Goal: Register for event/course

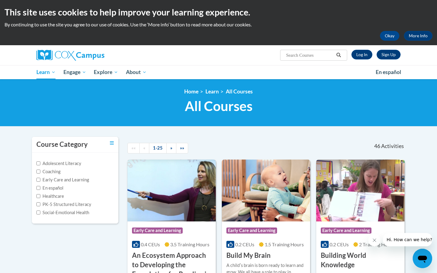
click at [177, 227] on div "Course Category: Early Care and Learning" at bounding box center [171, 232] width 79 height 14
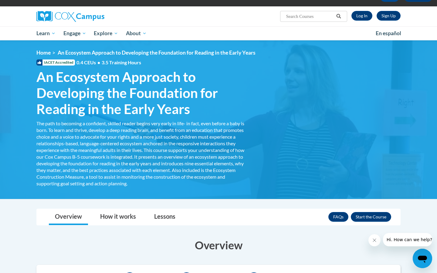
scroll to position [8, 0]
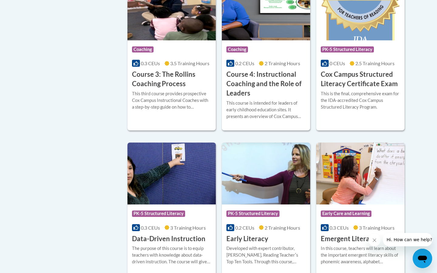
scroll to position [514, 0]
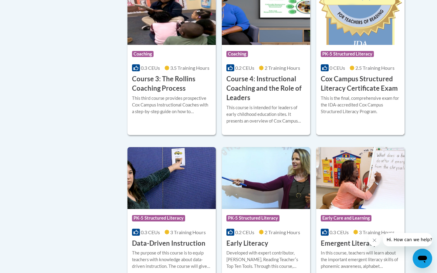
click at [341, 85] on h3 "Cox Campus Structured Literacy Certificate Exam" at bounding box center [360, 83] width 79 height 19
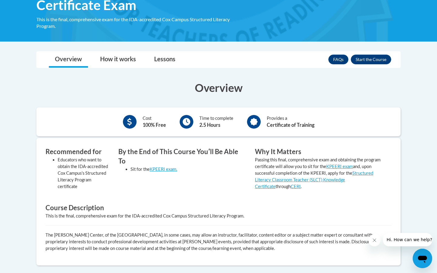
scroll to position [118, 0]
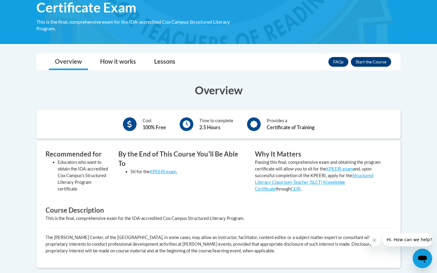
click at [360, 69] on div "FAQs Enroll" at bounding box center [359, 62] width 63 height 16
click at [361, 69] on div "FAQs Enroll" at bounding box center [359, 62] width 63 height 16
click at [363, 65] on button "Enroll" at bounding box center [371, 62] width 40 height 10
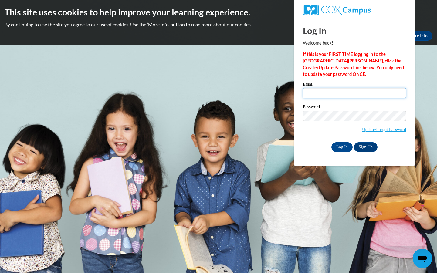
click at [322, 93] on input "Email" at bounding box center [354, 93] width 103 height 10
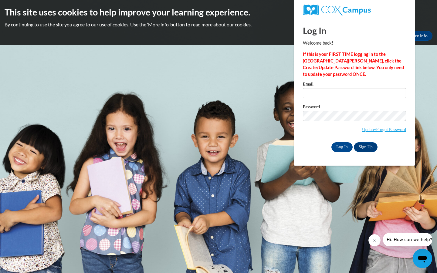
click at [226, 96] on body "This site uses cookies to help improve your learning experience. By continuing …" at bounding box center [218, 136] width 437 height 273
click at [362, 147] on link "Sign Up" at bounding box center [366, 147] width 24 height 10
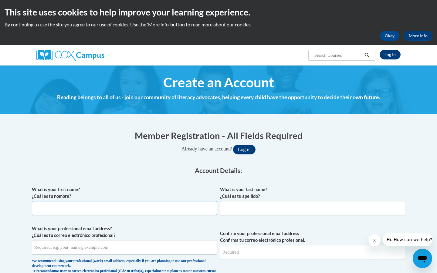
click at [59, 205] on input "What is your first name? ¿Cuál es tu nombre?" at bounding box center [124, 208] width 185 height 14
type input "[PERSON_NAME]"
type input "[EMAIL_ADDRESS][DOMAIN_NAME]"
type input "endmart22@gmail.com"
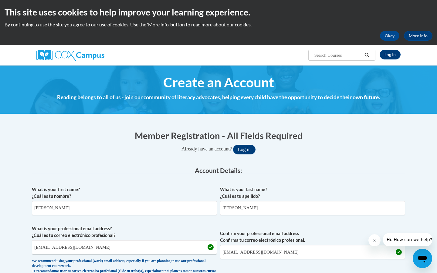
scroll to position [257, 0]
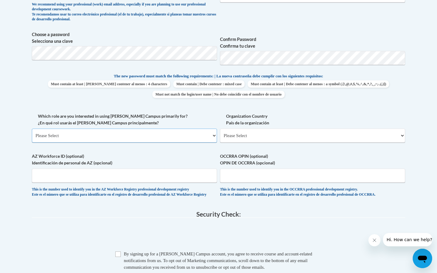
click at [82, 134] on select "Please Select College/University | Colegio/Universidad Community/Nonprofit Part…" at bounding box center [124, 136] width 185 height 14
click at [168, 136] on select "Please Select College/University | Colegio/Universidad Community/Nonprofit Part…" at bounding box center [124, 136] width 185 height 14
select select "fbf2d438-af2f-41f8-98f1-81c410e29de3"
click at [32, 129] on select "Please Select College/University | Colegio/Universidad Community/Nonprofit Part…" at bounding box center [124, 136] width 185 height 14
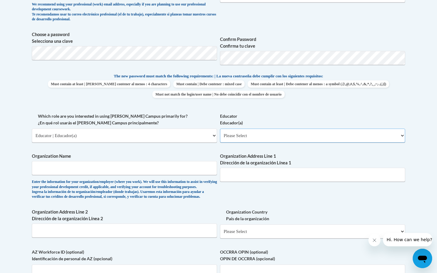
click at [294, 134] on select "Please Select Early Learning/Daycare Teacher/Family Home Care Provider | Maestr…" at bounding box center [312, 136] width 185 height 14
click at [293, 136] on select "Please Select Early Learning/Daycare Teacher/Family Home Care Provider | Maestr…" at bounding box center [312, 136] width 185 height 14
select select "8e40623d-54d0-45cd-9f92-5df65cd3f8cf"
click at [220, 129] on select "Please Select Early Learning/Daycare Teacher/Family Home Care Provider | Maestr…" at bounding box center [312, 136] width 185 height 14
click at [190, 164] on input "Organization Name" at bounding box center [124, 168] width 185 height 14
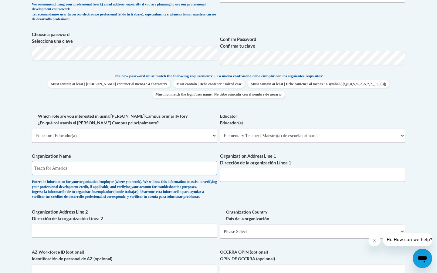
type input "Teach for America"
click at [289, 171] on input "Organization Address Line 1 Dirección de la organización Línea 1" at bounding box center [312, 175] width 185 height 14
click at [337, 179] on input "Organization Address Line 1 Dirección de la organización Línea 1" at bounding box center [312, 175] width 185 height 14
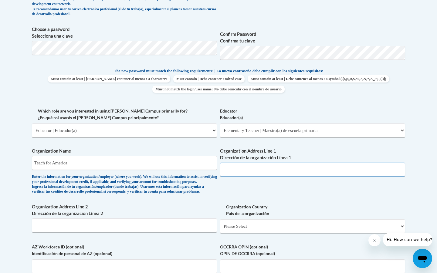
scroll to position [262, 0]
click at [188, 136] on select "Please Select College/University | Colegio/Universidad Community/Nonprofit Part…" at bounding box center [124, 130] width 185 height 14
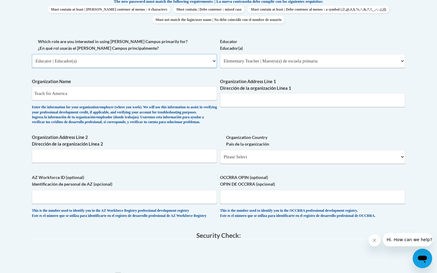
scroll to position [332, 0]
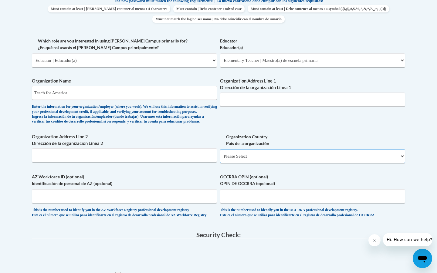
click at [294, 163] on select "Please Select United States | Estados Unidos Outside of the United States | Fue…" at bounding box center [312, 156] width 185 height 14
select select "ad49bcad-a171-4b2e-b99c-48b446064914"
click at [220, 159] on select "Please Select United States | Estados Unidos Outside of the United States | Fue…" at bounding box center [312, 156] width 185 height 14
select select
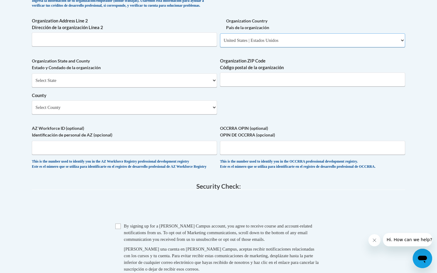
scroll to position [448, 0]
click at [91, 155] on input "AZ Workforce ID (optional) Identificación de personal de AZ (opcional)" at bounding box center [124, 148] width 185 height 14
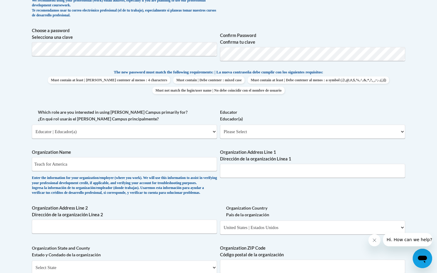
scroll to position [250, 0]
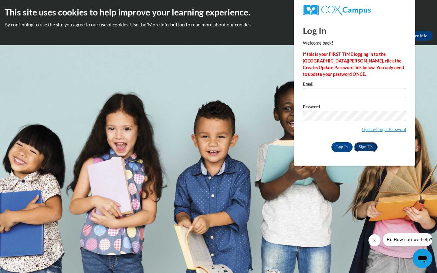
click at [369, 151] on link "Sign Up" at bounding box center [366, 147] width 24 height 10
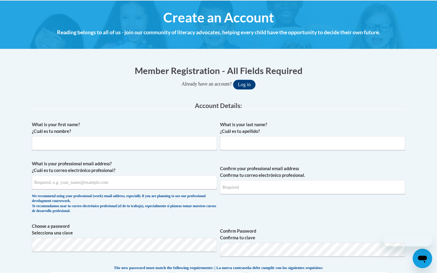
scroll to position [76, 0]
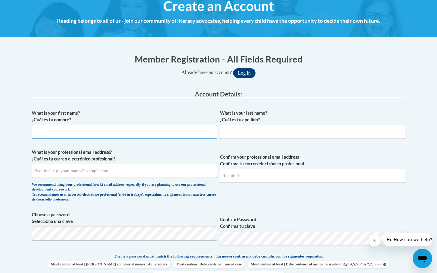
click at [110, 135] on input "What is your first name? ¿Cuál es tu nombre?" at bounding box center [124, 132] width 185 height 14
type input "[PERSON_NAME]"
type input "[EMAIL_ADDRESS][DOMAIN_NAME]"
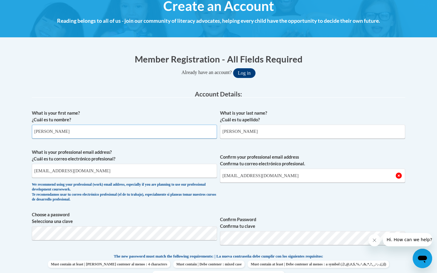
scroll to position [110, 0]
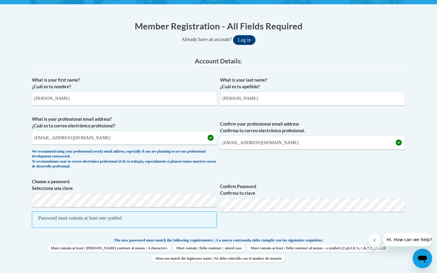
click at [145, 191] on label "Choose a password Selecciona una clave" at bounding box center [124, 184] width 185 height 13
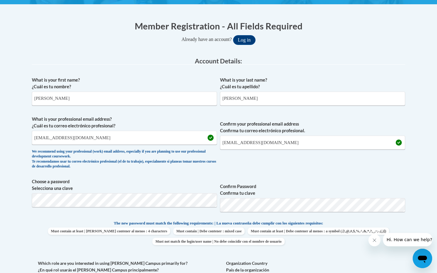
click at [190, 170] on span "What is your professional email address? ¿Cuál es tu correo electrónico profesi…" at bounding box center [124, 144] width 185 height 56
click at [299, 171] on span "Confirm your professional email address Confirma tu correo electrónico profesio…" at bounding box center [312, 144] width 185 height 56
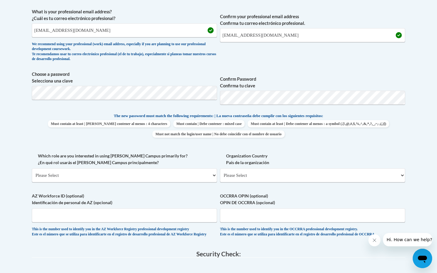
scroll to position [223, 0]
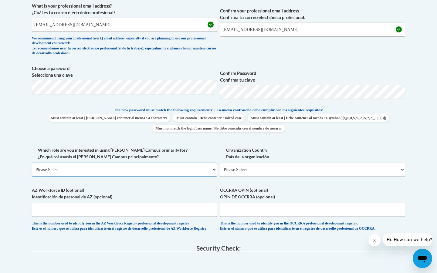
click at [83, 168] on select "Please Select College/University | Colegio/Universidad Community/Nonprofit Part…" at bounding box center [124, 170] width 185 height 14
select select "fbf2d438-af2f-41f8-98f1-81c410e29de3"
click at [32, 163] on select "Please Select College/University | Colegio/Universidad Community/Nonprofit Part…" at bounding box center [124, 170] width 185 height 14
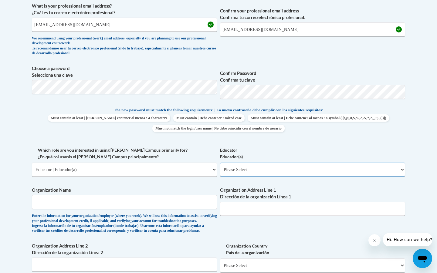
click at [256, 171] on select "Please Select Early Learning/Daycare Teacher/Family Home Care Provider | Maestr…" at bounding box center [312, 170] width 185 height 14
select select "8e40623d-54d0-45cd-9f92-5df65cd3f8cf"
click at [220, 163] on select "Please Select Early Learning/Daycare Teacher/Family Home Care Provider | Maestr…" at bounding box center [312, 170] width 185 height 14
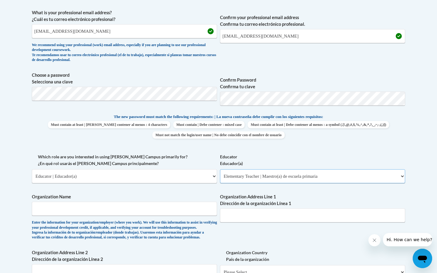
scroll to position [219, 0]
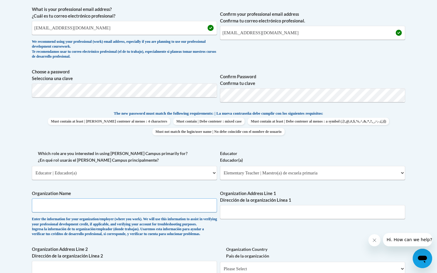
click at [81, 205] on input "Organization Name" at bounding box center [124, 205] width 185 height 14
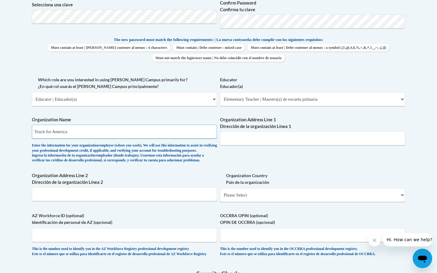
scroll to position [297, 0]
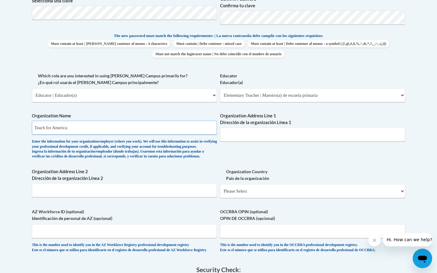
type input "Teach for America"
click at [258, 130] on input "Organization Address Line 1 Dirección de la organización Línea 1" at bounding box center [312, 134] width 185 height 14
paste input "25 Broadway, 12th Floor, New York, NY 10004"
type input "25 Broadway, 12th Floor, New York, NY 10004"
click at [276, 181] on label "Organization Country País de la organización" at bounding box center [312, 174] width 185 height 13
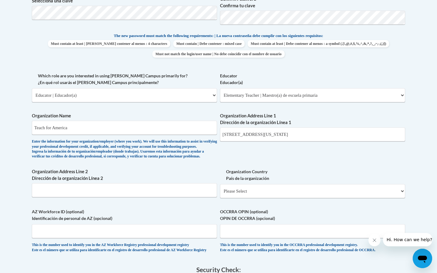
click at [276, 184] on select "Please Select United States | Estados Unidos Outside of the United States | Fue…" at bounding box center [312, 191] width 185 height 14
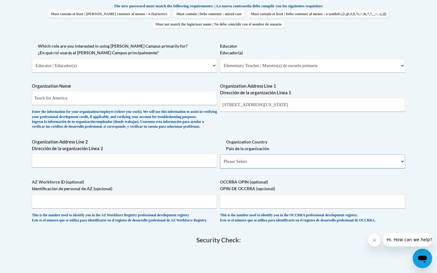
scroll to position [327, 0]
click at [270, 166] on select "Please Select United States | Estados Unidos Outside of the United States | Fue…" at bounding box center [312, 161] width 185 height 14
select select "ad49bcad-a171-4b2e-b99c-48b446064914"
click at [220, 164] on select "Please Select United States | Estados Unidos Outside of the United States | Fue…" at bounding box center [312, 161] width 185 height 14
select select
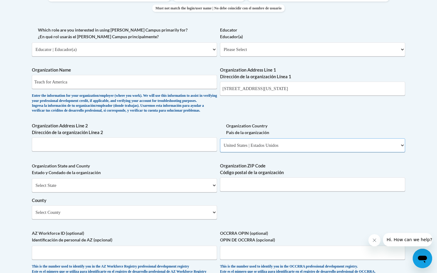
scroll to position [346, 0]
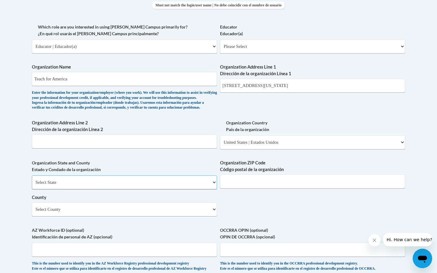
click at [84, 189] on select "Select State Alabama Alaska Arizona Arkansas California Colorado Connecticut De…" at bounding box center [124, 182] width 185 height 14
select select "New York"
click at [32, 185] on select "Select State Alabama Alaska Arizona Arkansas California Colorado Connecticut De…" at bounding box center [124, 182] width 185 height 14
click at [236, 188] on input "Organization ZIP Code Código postal de la organización" at bounding box center [312, 181] width 185 height 14
type input "10004"
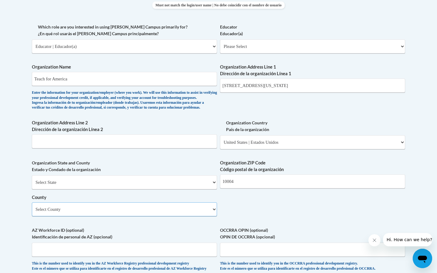
click at [192, 216] on select "Select County Albany Allegany Bronx Broome Cattaraugus Cayuga Chautauqua Chemun…" at bounding box center [124, 209] width 185 height 14
select select "New York"
click at [32, 212] on select "Select County Albany Allegany Bronx Broome Cattaraugus Cayuga Chautauqua Chemun…" at bounding box center [124, 209] width 185 height 14
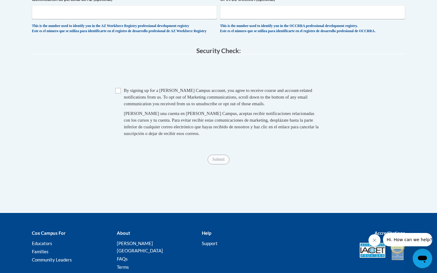
scroll to position [608, 0]
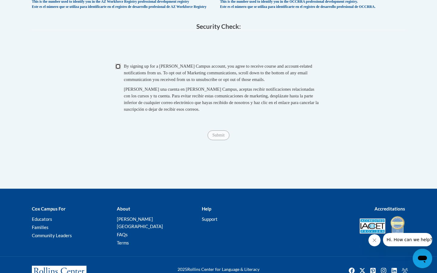
click at [118, 69] on input "Checkbox" at bounding box center [117, 66] width 5 height 5
checkbox input "true"
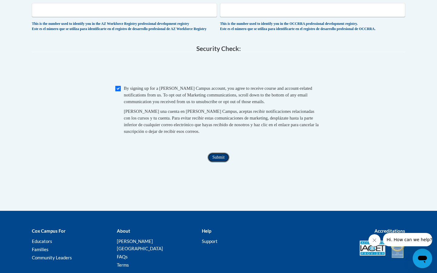
click at [218, 162] on input "Submit" at bounding box center [219, 158] width 22 height 10
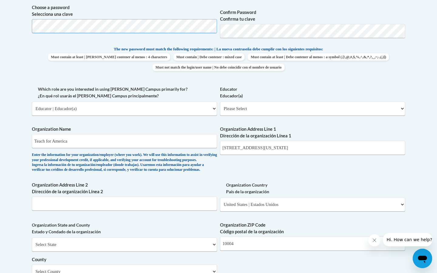
scroll to position [311, 0]
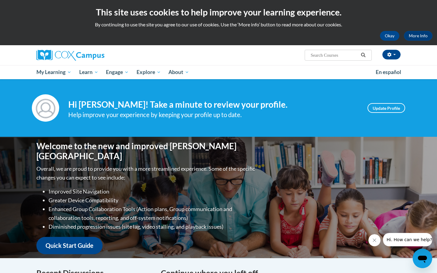
click at [342, 53] on input "Search..." at bounding box center [334, 55] width 49 height 7
type input "g"
type input "cox"
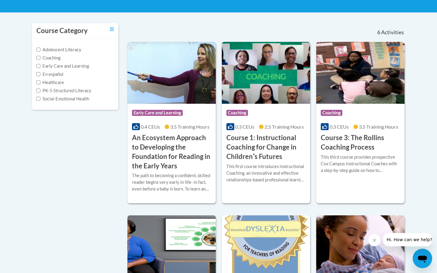
scroll to position [51, 0]
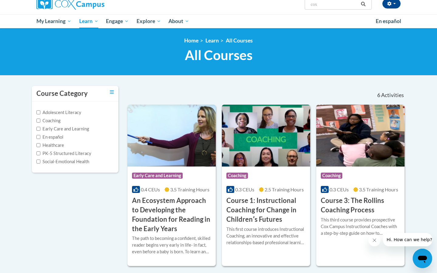
click at [319, 5] on input "cox" at bounding box center [334, 4] width 49 height 7
type input "systematic and explicit"
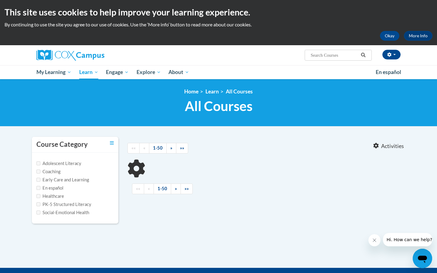
type input "systematic and explicit"
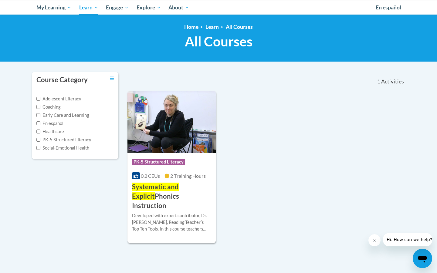
scroll to position [65, 0]
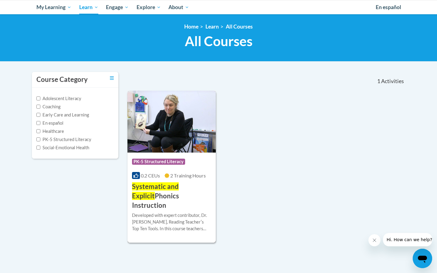
click at [172, 192] on h3 "Systematic and Explicit Phonics Instruction" at bounding box center [171, 196] width 79 height 28
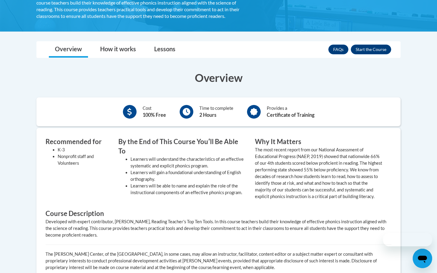
scroll to position [151, 0]
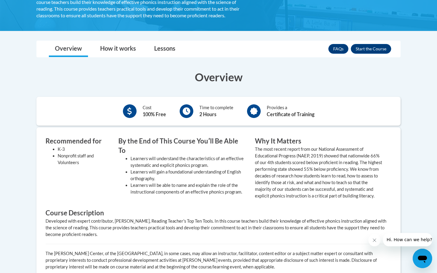
click at [369, 55] on div "FAQs Enroll" at bounding box center [359, 49] width 63 height 16
click at [372, 51] on button "Enroll" at bounding box center [371, 49] width 40 height 10
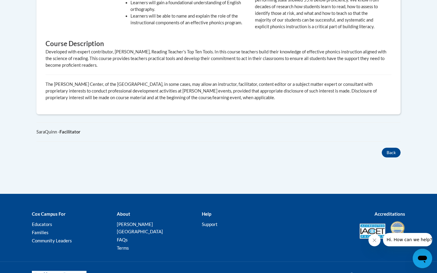
scroll to position [327, 0]
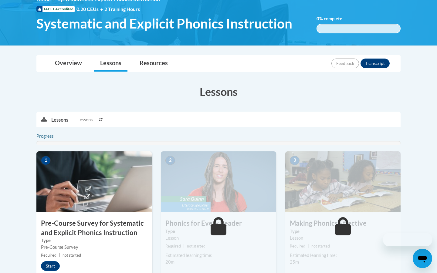
scroll to position [127, 0]
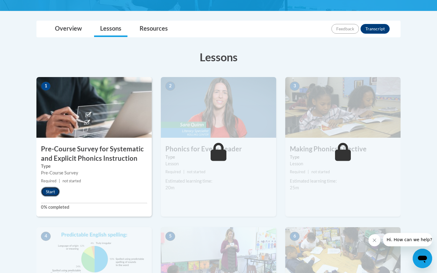
click at [50, 192] on button "Start" at bounding box center [50, 192] width 19 height 10
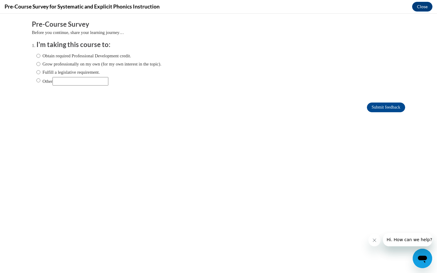
scroll to position [0, 0]
click at [85, 54] on label "Obtain required Professional Development credit." at bounding box center [83, 55] width 95 height 7
click at [40, 54] on input "Obtain required Professional Development credit." at bounding box center [38, 55] width 4 height 7
radio input "true"
click at [379, 108] on input "Submit feedback" at bounding box center [386, 108] width 38 height 10
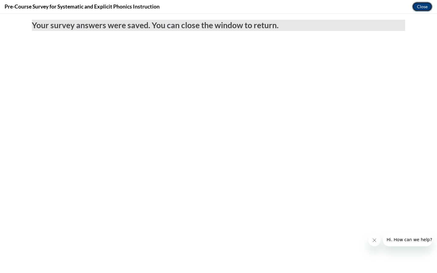
click at [421, 8] on button "Close" at bounding box center [422, 7] width 20 height 10
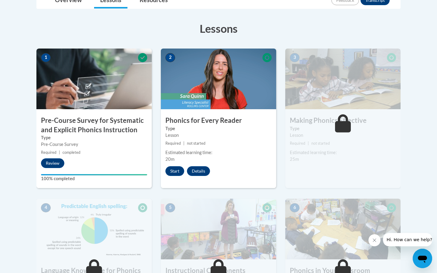
scroll to position [176, 0]
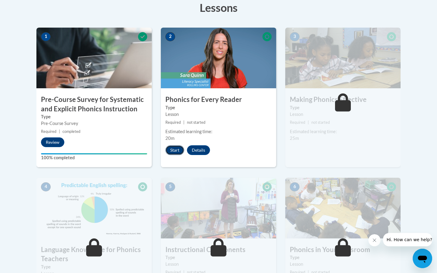
click at [175, 151] on button "Start" at bounding box center [174, 150] width 19 height 10
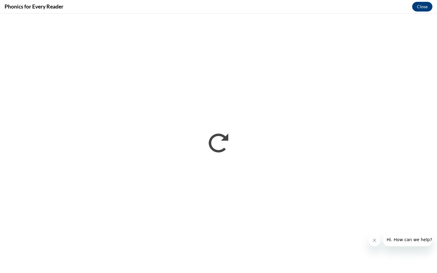
scroll to position [0, 0]
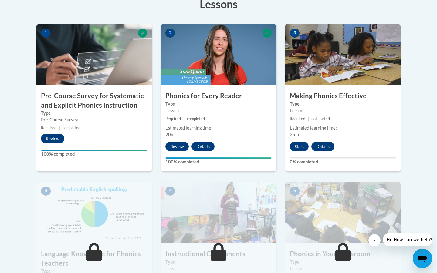
scroll to position [181, 0]
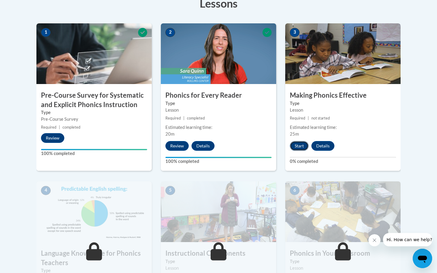
click at [302, 145] on button "Start" at bounding box center [299, 146] width 19 height 10
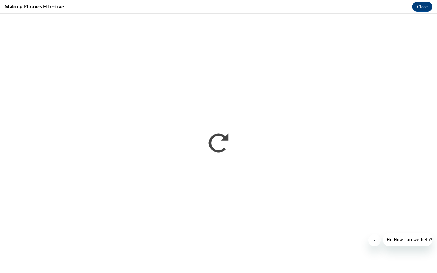
scroll to position [0, 0]
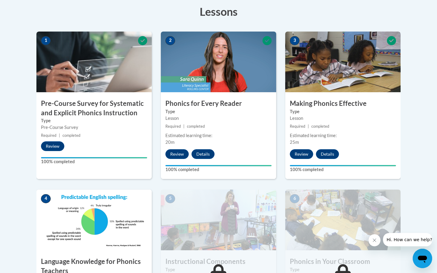
scroll to position [285, 0]
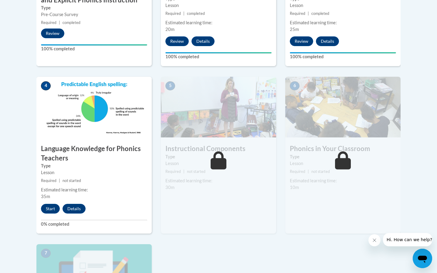
click at [93, 174] on div "Lesson" at bounding box center [94, 172] width 106 height 7
click at [50, 208] on button "Start" at bounding box center [50, 209] width 19 height 10
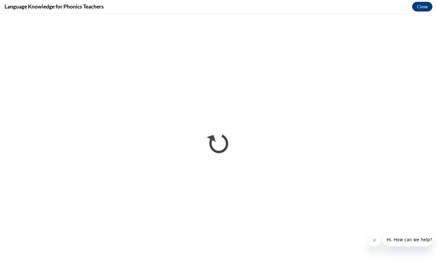
scroll to position [0, 0]
